Goal: Task Accomplishment & Management: Use online tool/utility

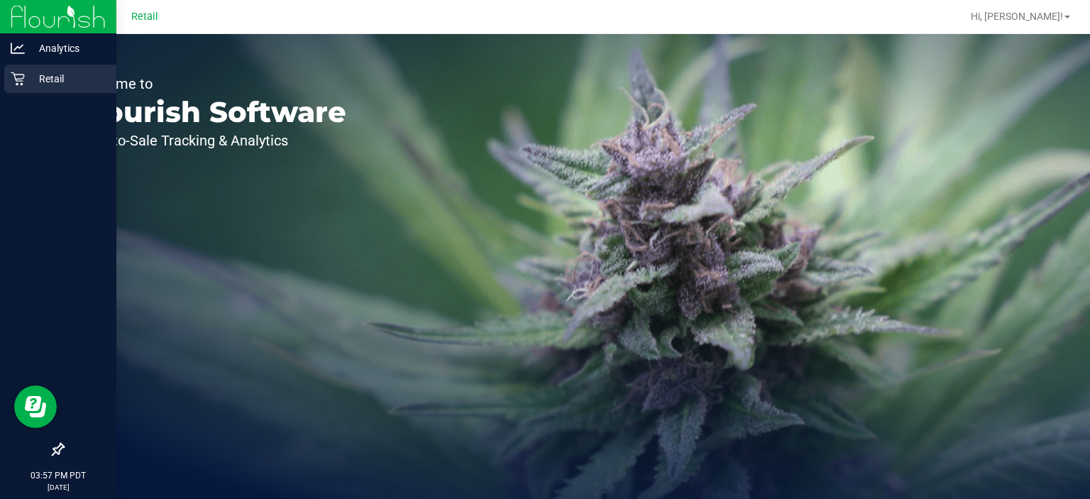
click at [21, 85] on icon at bounding box center [18, 79] width 14 height 14
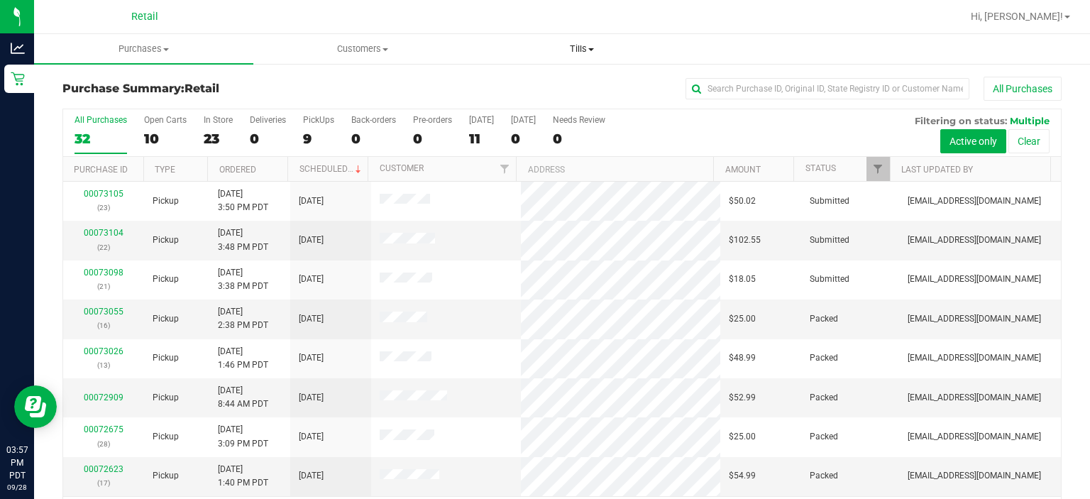
click at [580, 49] on span "Tills" at bounding box center [582, 49] width 218 height 13
click at [531, 85] on span "Manage tills" at bounding box center [520, 85] width 96 height 12
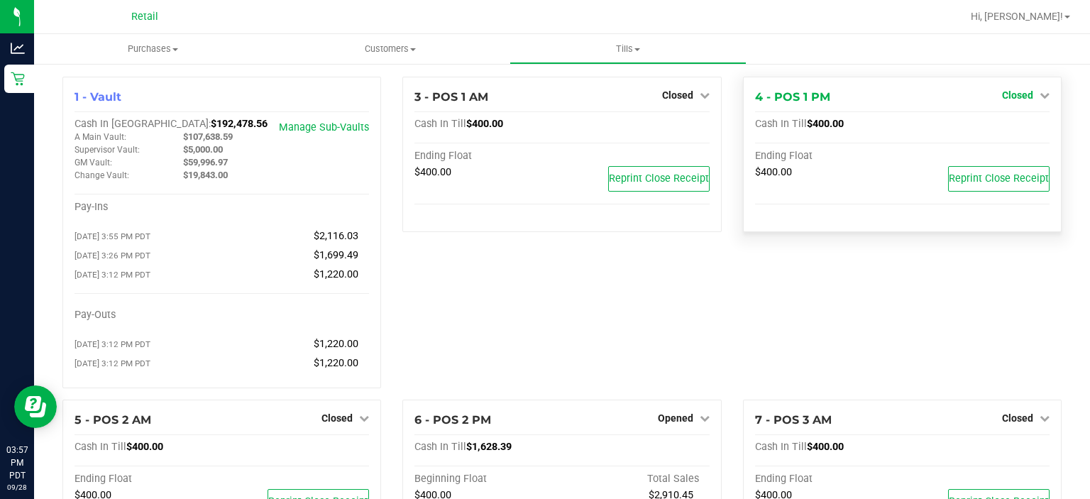
click at [1027, 96] on link "Closed" at bounding box center [1026, 94] width 48 height 11
click at [1012, 125] on link "Open Till" at bounding box center [1017, 124] width 38 height 11
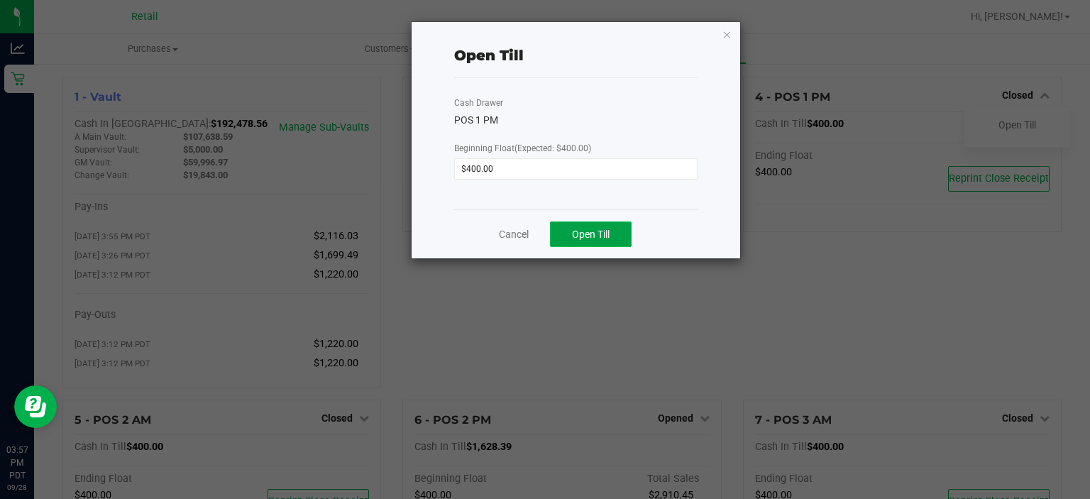
click at [592, 230] on span "Open Till" at bounding box center [591, 233] width 38 height 11
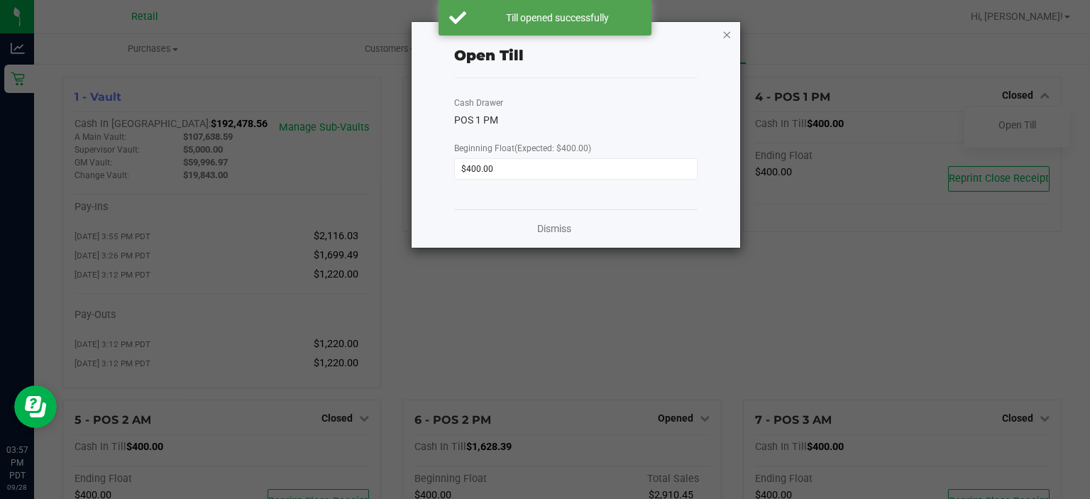
click at [727, 29] on icon "button" at bounding box center [727, 34] width 10 height 17
